Goal: Complete application form

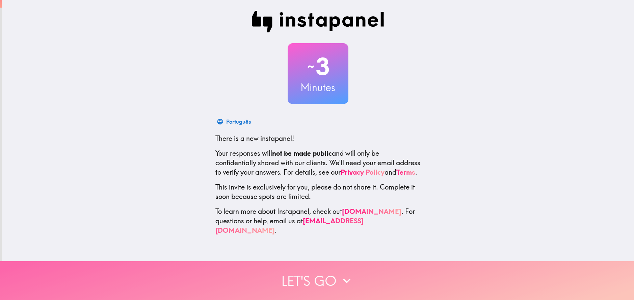
click at [313, 272] on button "Let's go" at bounding box center [317, 280] width 634 height 39
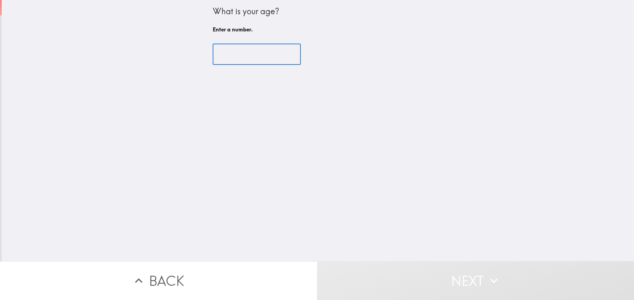
click at [228, 55] on input "number" at bounding box center [257, 54] width 88 height 21
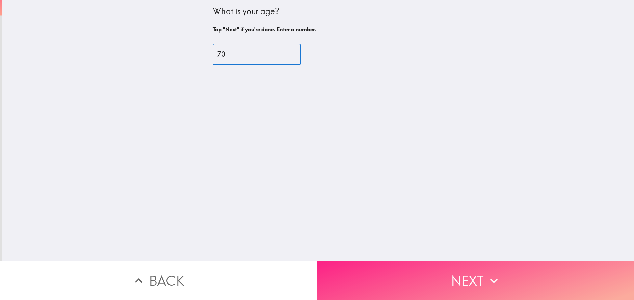
type input "70"
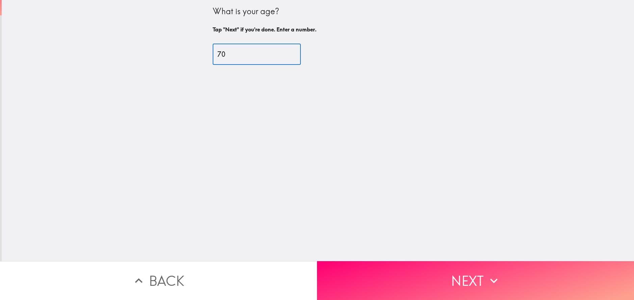
click at [474, 274] on button "Next" at bounding box center [475, 280] width 317 height 39
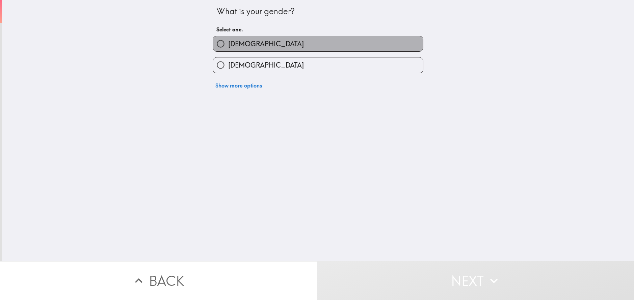
click at [244, 42] on label "[DEMOGRAPHIC_DATA]" at bounding box center [318, 43] width 210 height 15
click at [228, 42] on input "[DEMOGRAPHIC_DATA]" at bounding box center [220, 43] width 15 height 15
radio input "true"
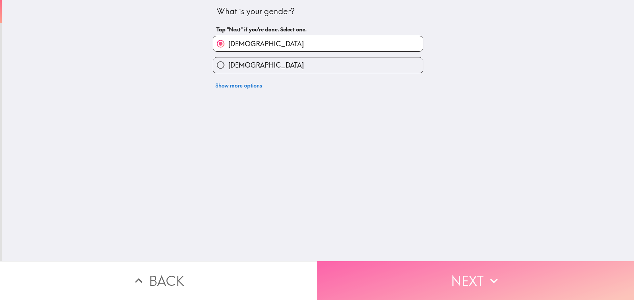
click at [474, 272] on button "Next" at bounding box center [475, 280] width 317 height 39
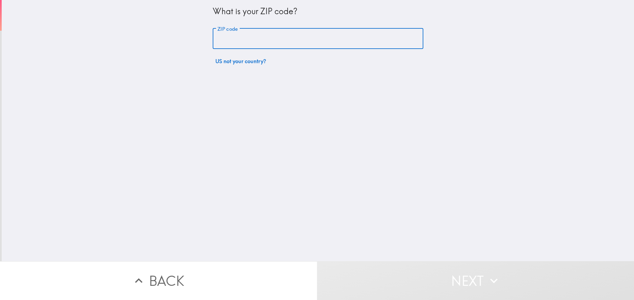
click at [232, 38] on input "ZIP code" at bounding box center [318, 38] width 211 height 21
type input "76643"
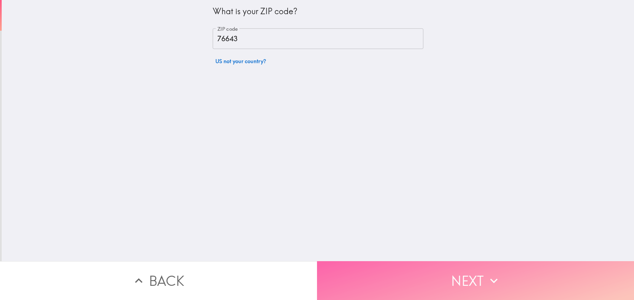
click at [476, 270] on button "Next" at bounding box center [475, 280] width 317 height 39
